Goal: Find specific page/section: Find specific page/section

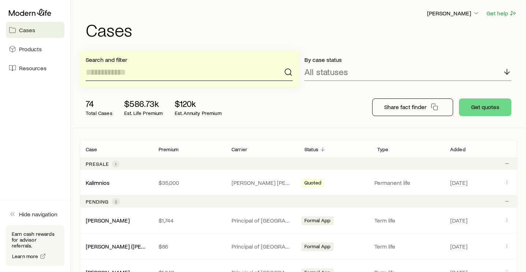
click at [133, 76] on input at bounding box center [189, 72] width 207 height 18
type input "**********"
click at [31, 71] on span "Resources" at bounding box center [32, 67] width 27 height 7
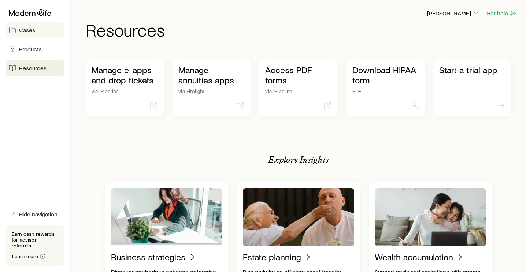
click at [34, 31] on span "Cases" at bounding box center [27, 29] width 16 height 7
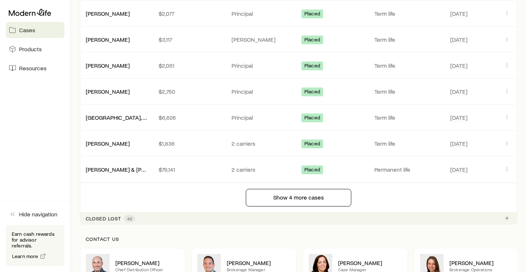
scroll to position [634, 0]
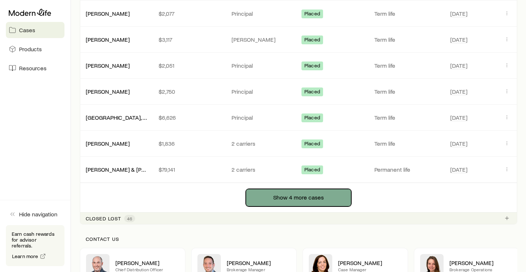
click at [306, 195] on button "Show 4 more cases" at bounding box center [298, 198] width 105 height 18
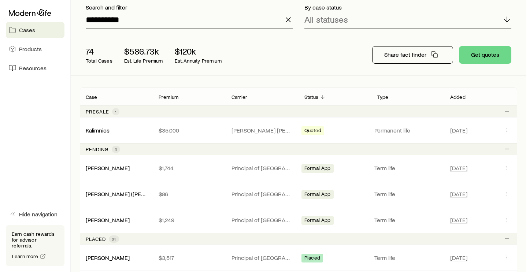
scroll to position [0, 0]
